Goal: Information Seeking & Learning: Learn about a topic

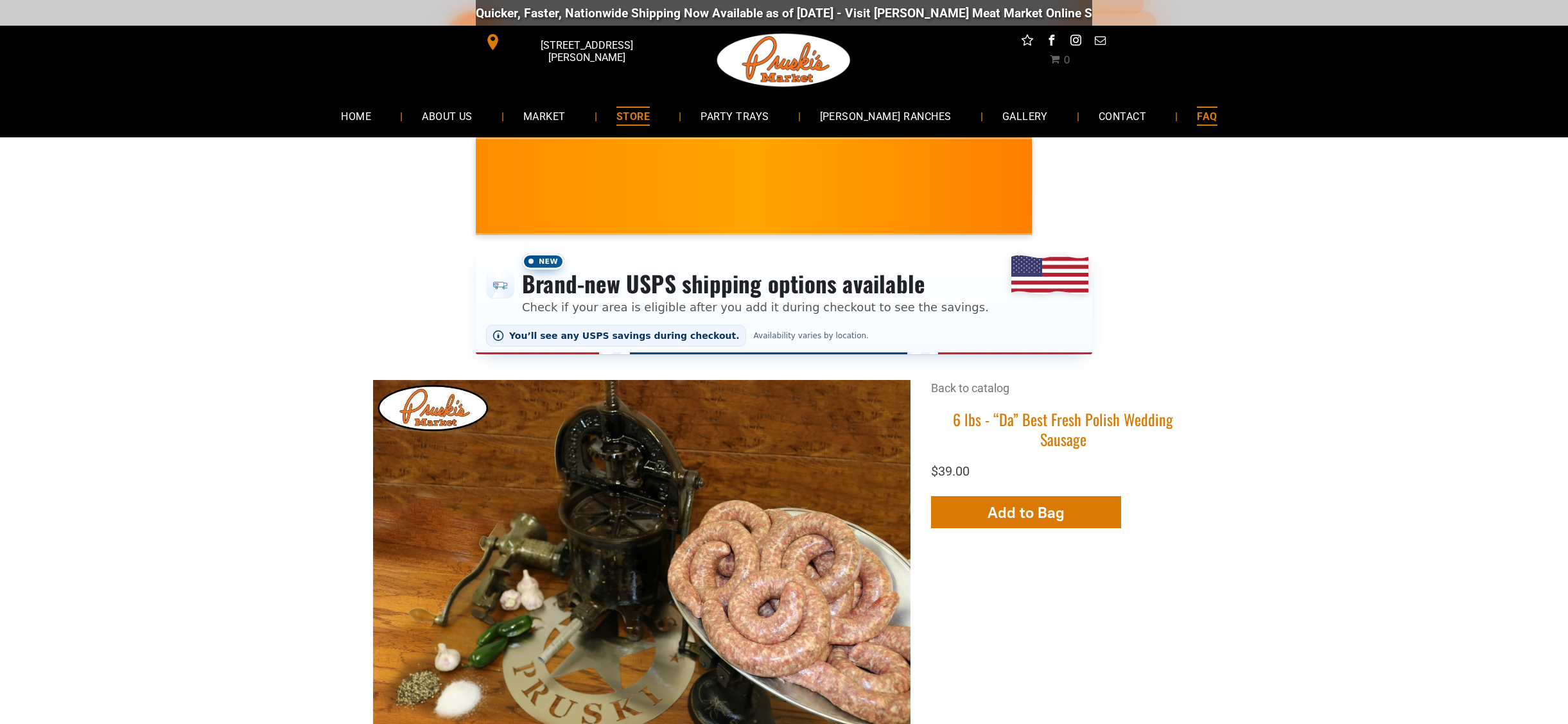
click at [1216, 118] on span "FAQ" at bounding box center [1206, 116] width 20 height 19
